Goal: Book appointment/travel/reservation

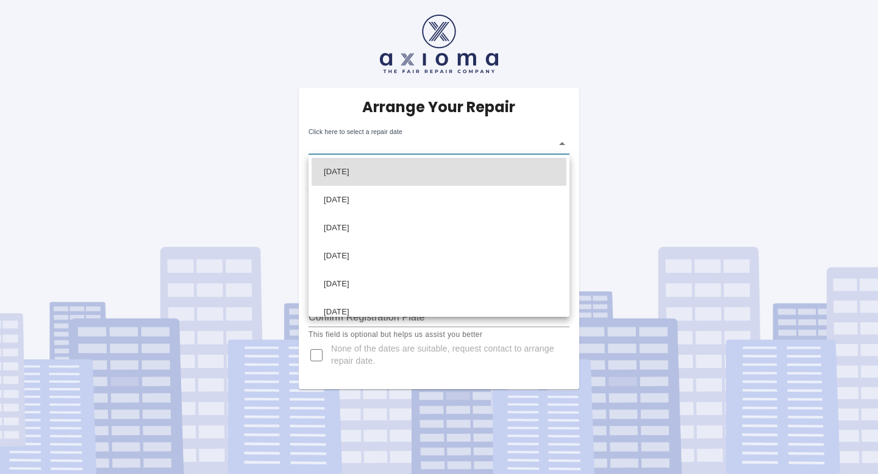
click at [422, 147] on body "Arrange Your Repair Click here to select a repair date ​ Phone Number   * 07946…" at bounding box center [439, 237] width 878 height 474
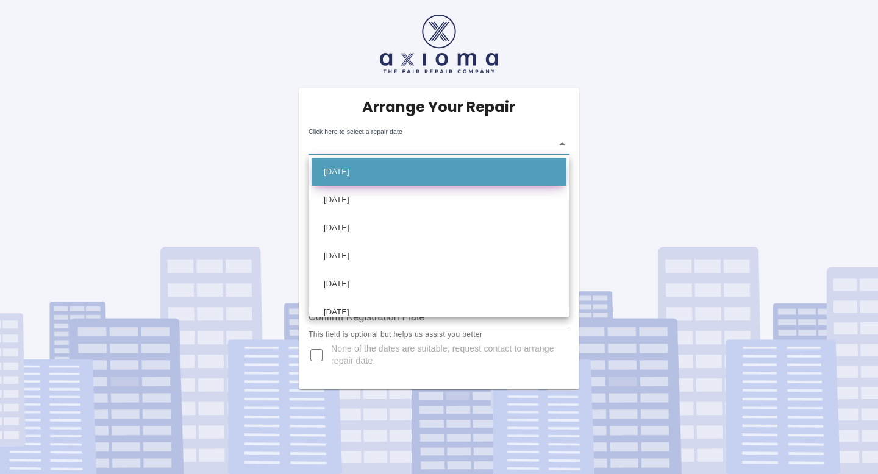
click at [397, 168] on li "[DATE]" at bounding box center [438, 172] width 255 height 28
type input "[DATE]T00:00:00.000Z"
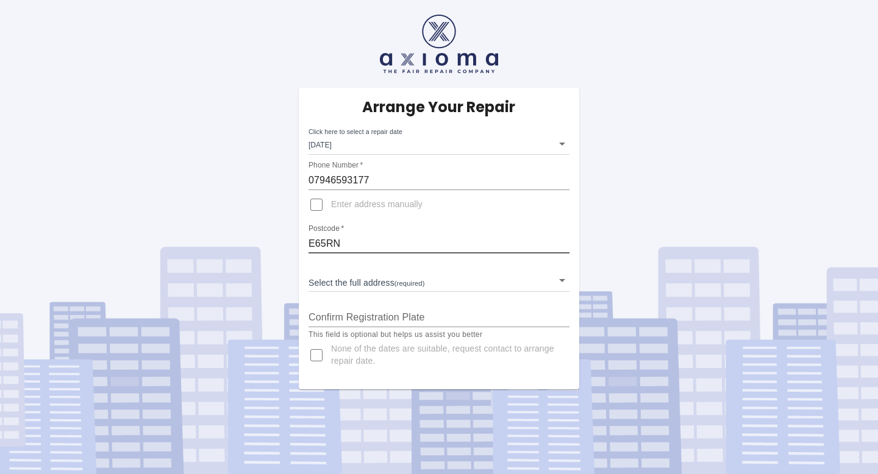
drag, startPoint x: 347, startPoint y: 249, endPoint x: 227, endPoint y: 208, distance: 126.8
click at [227, 208] on div "Arrange Your Repair Click here to select a repair date [DATE] [DATE]T00:00:00.0…" at bounding box center [439, 194] width 896 height 389
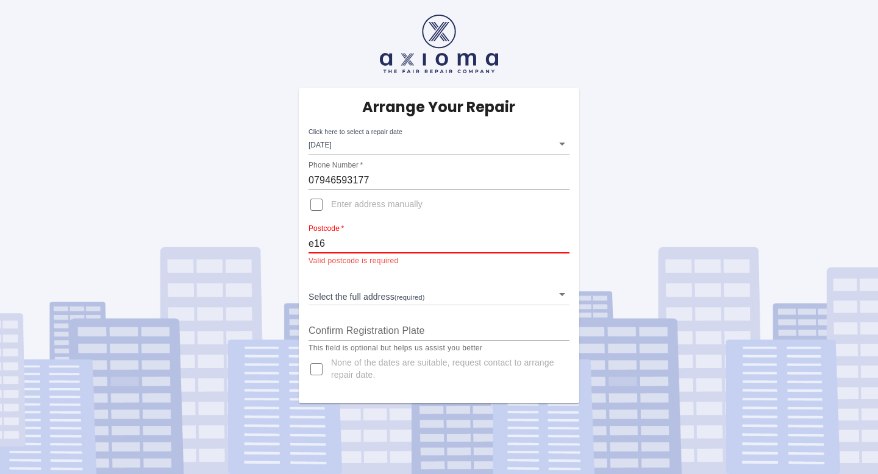
type input "E16 3TW"
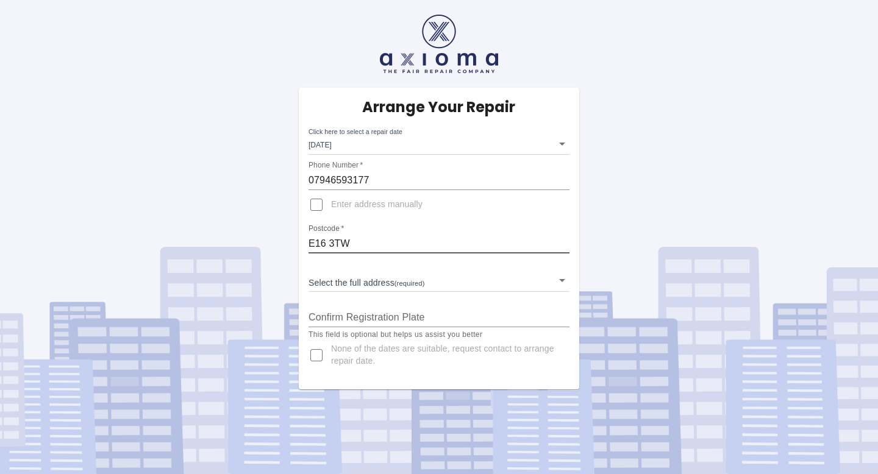
click at [410, 288] on body "Arrange Your Repair Click here to select a repair date [DATE] [DATE]T00:00:00.0…" at bounding box center [439, 237] width 878 height 474
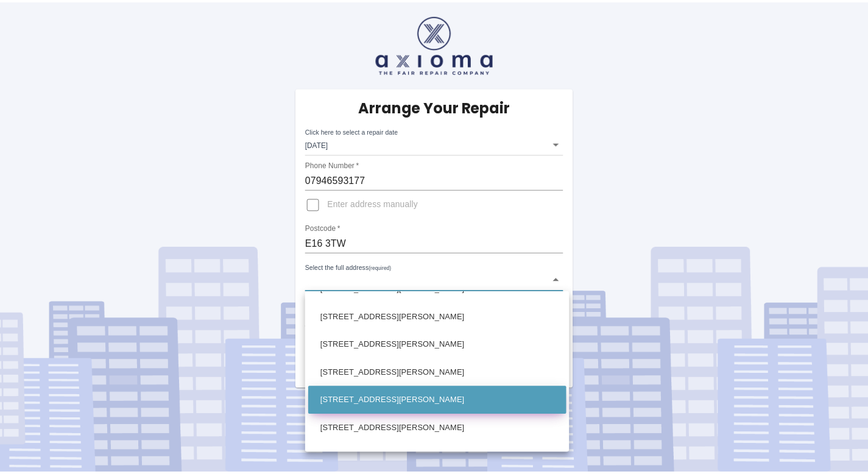
scroll to position [469, 0]
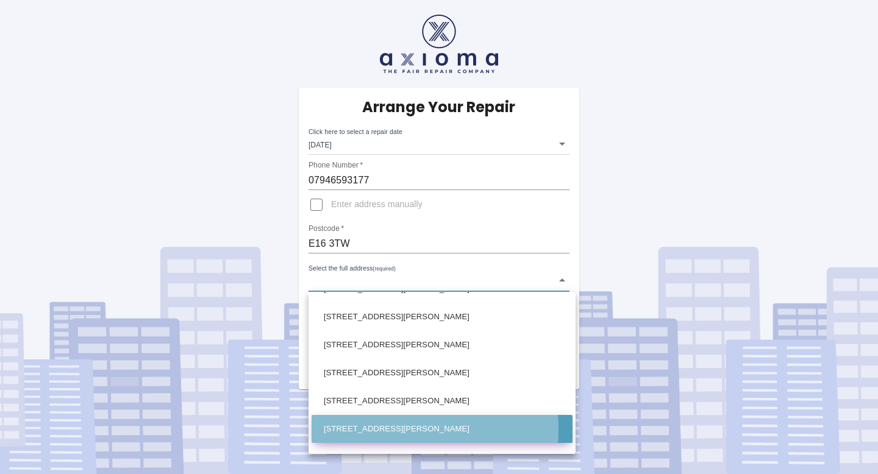
click at [380, 430] on li "[STREET_ADDRESS][PERSON_NAME]" at bounding box center [441, 429] width 261 height 28
type input "[STREET_ADDRESS][PERSON_NAME]"
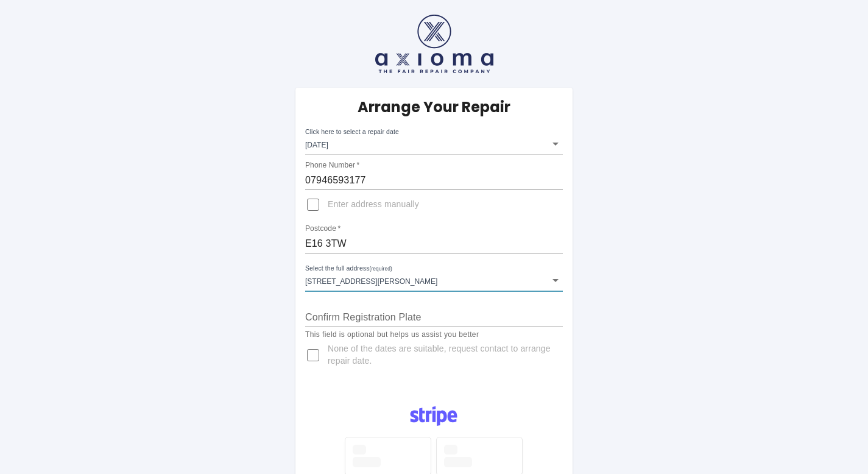
click at [349, 322] on input "Confirm Registration Plate" at bounding box center [434, 318] width 258 height 20
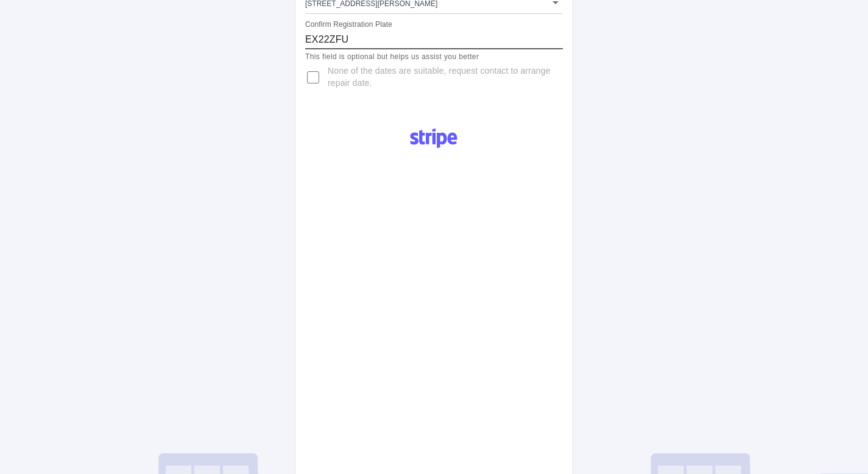
scroll to position [284, 0]
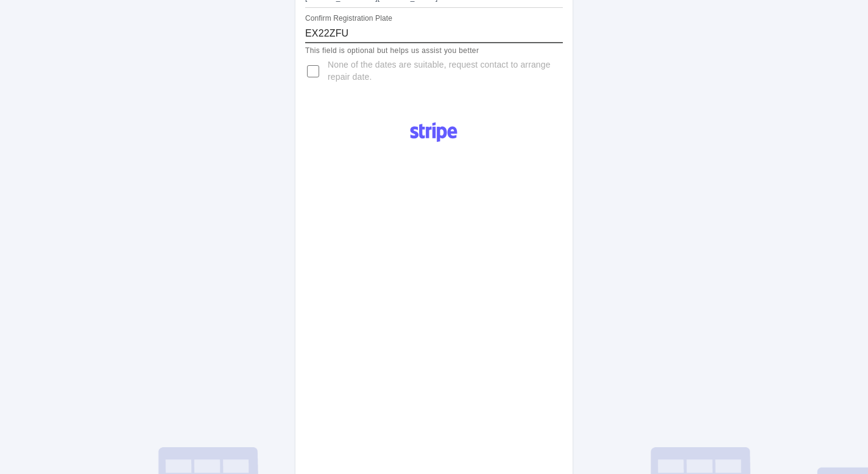
type input "EX22ZFU"
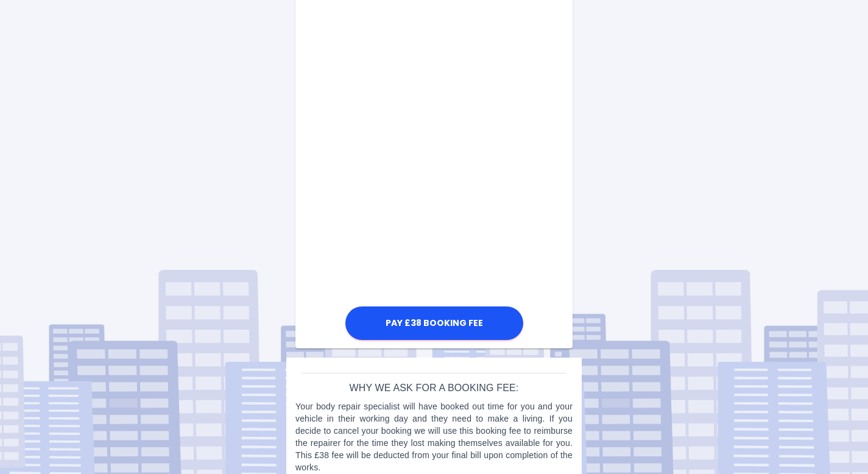
scroll to position [692, 0]
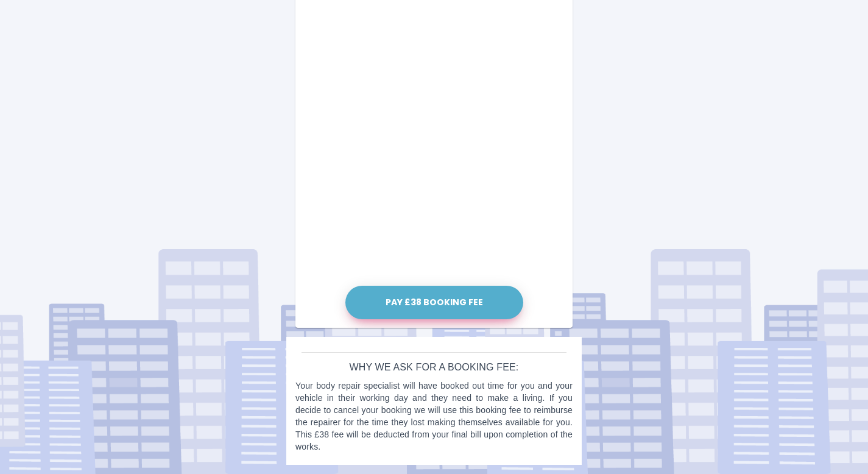
click at [487, 300] on button "Pay £38 Booking Fee" at bounding box center [435, 303] width 178 height 34
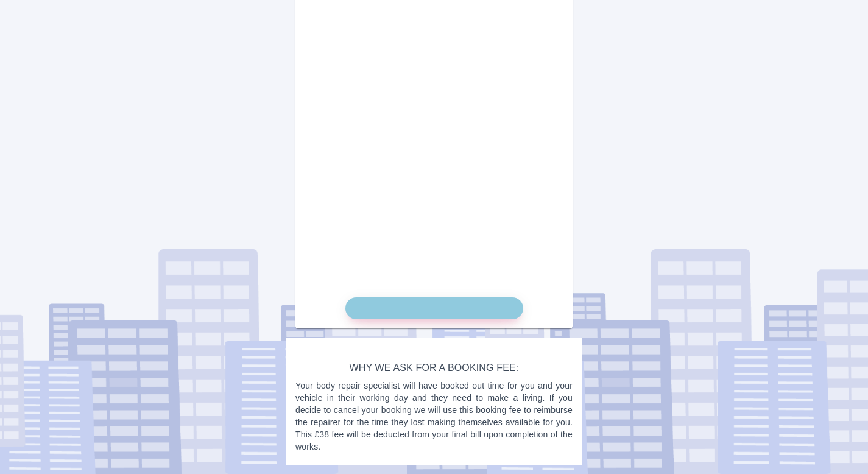
scroll to position [681, 0]
